Goal: Navigation & Orientation: Find specific page/section

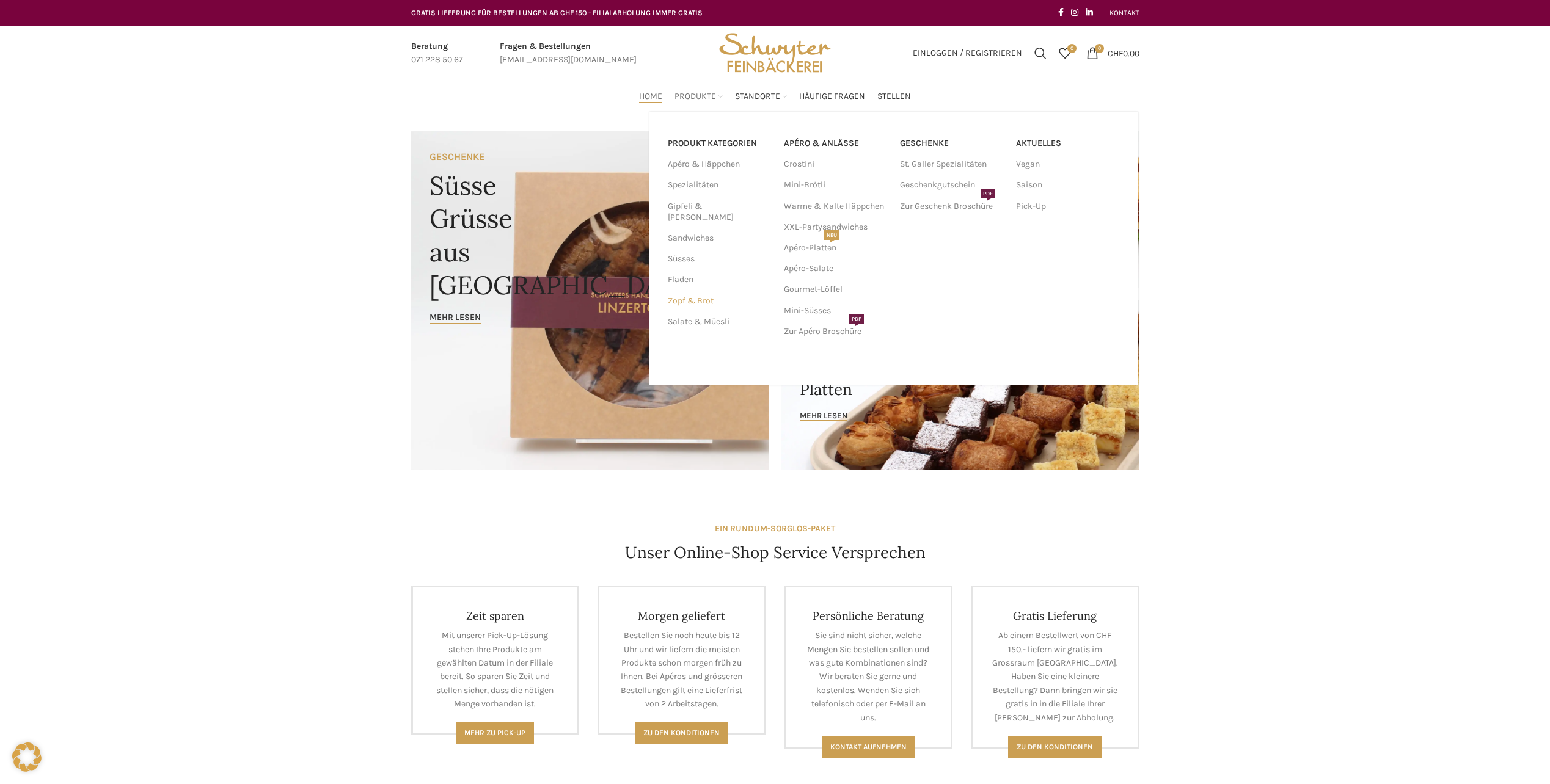
click at [698, 291] on link "Zopf & Brot" at bounding box center [719, 301] width 102 height 21
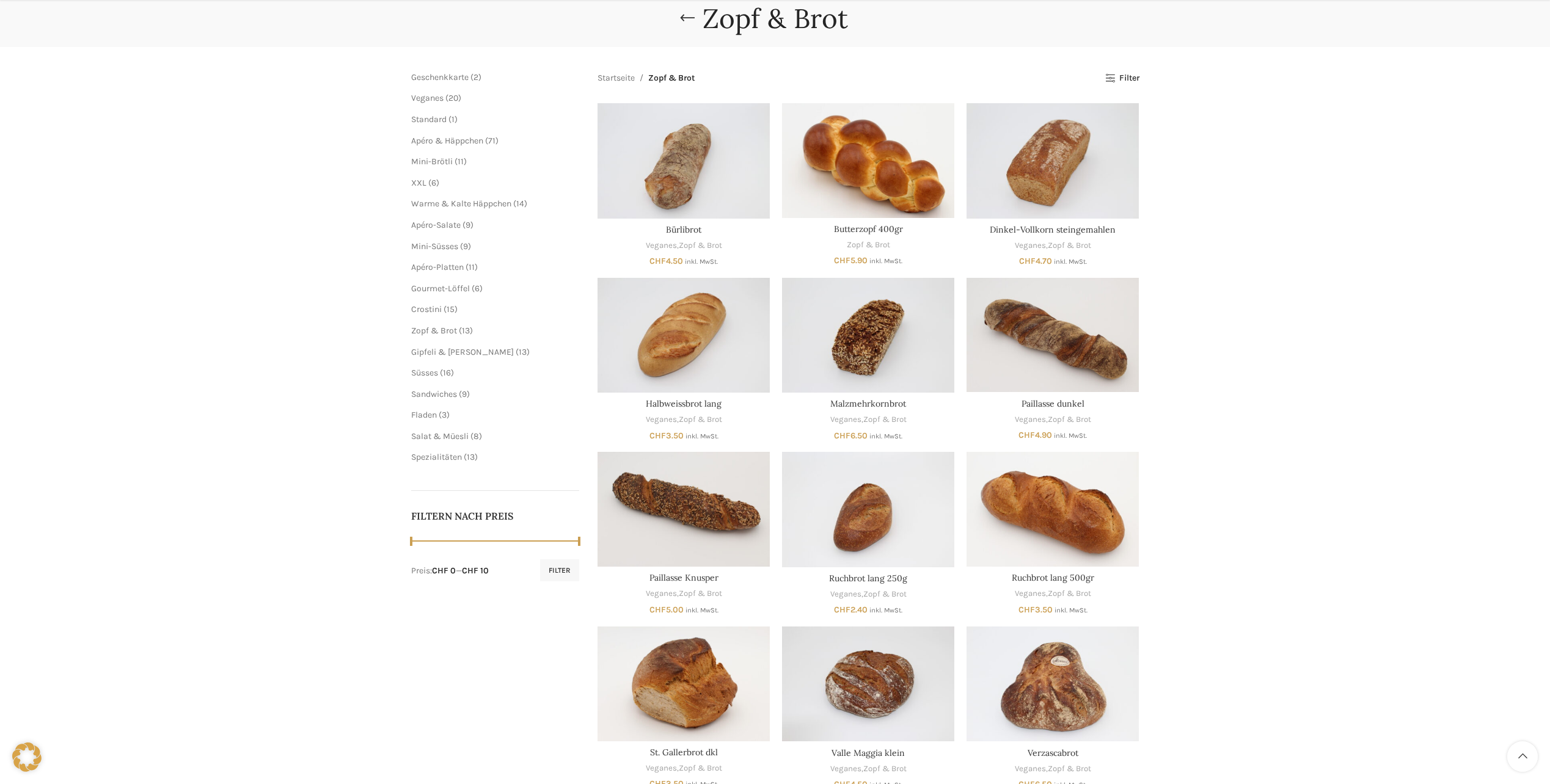
scroll to position [244, 0]
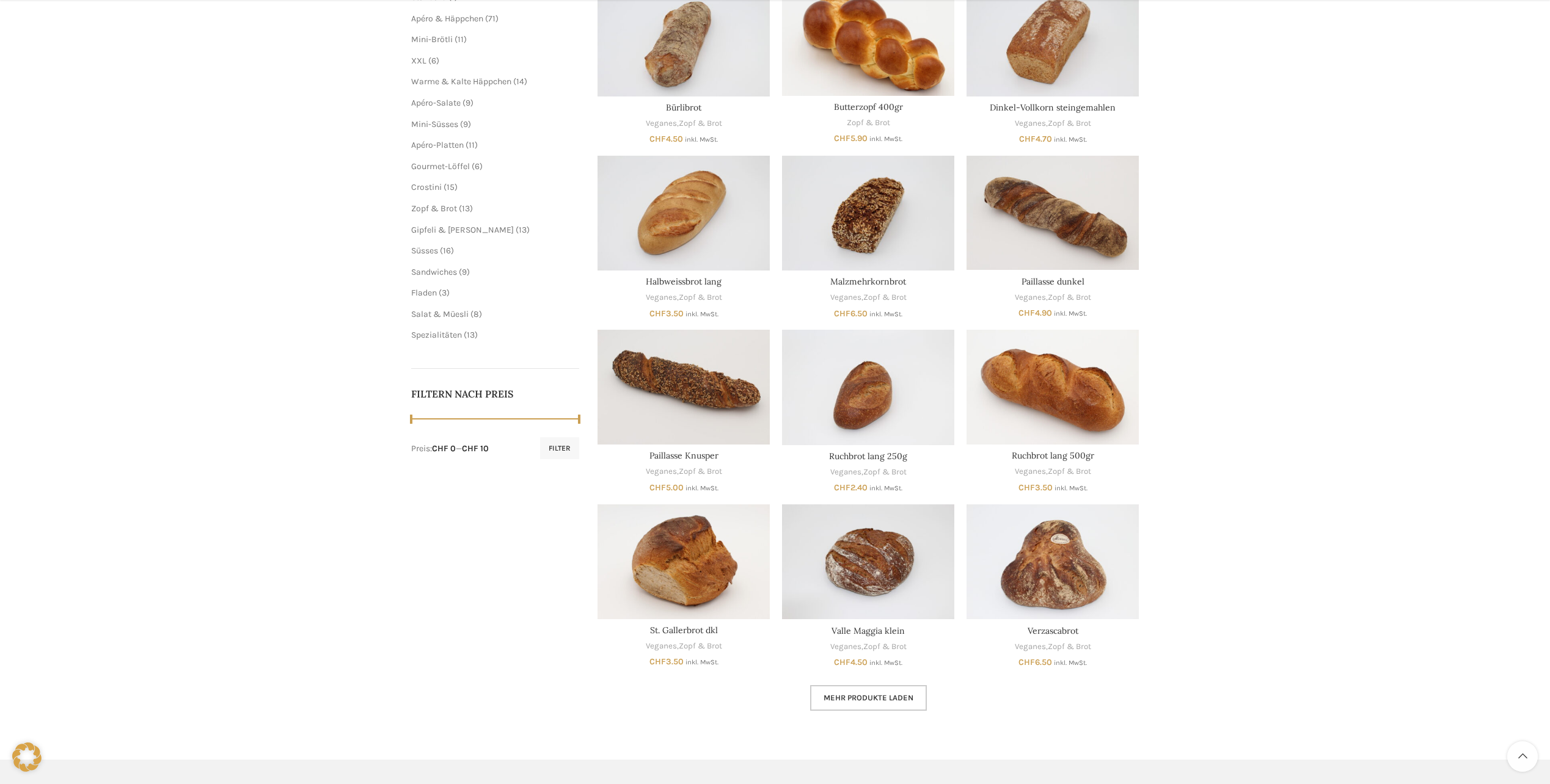
click at [869, 697] on span "Mehr Produkte laden" at bounding box center [868, 697] width 90 height 9
